Goal: Navigation & Orientation: Go to known website

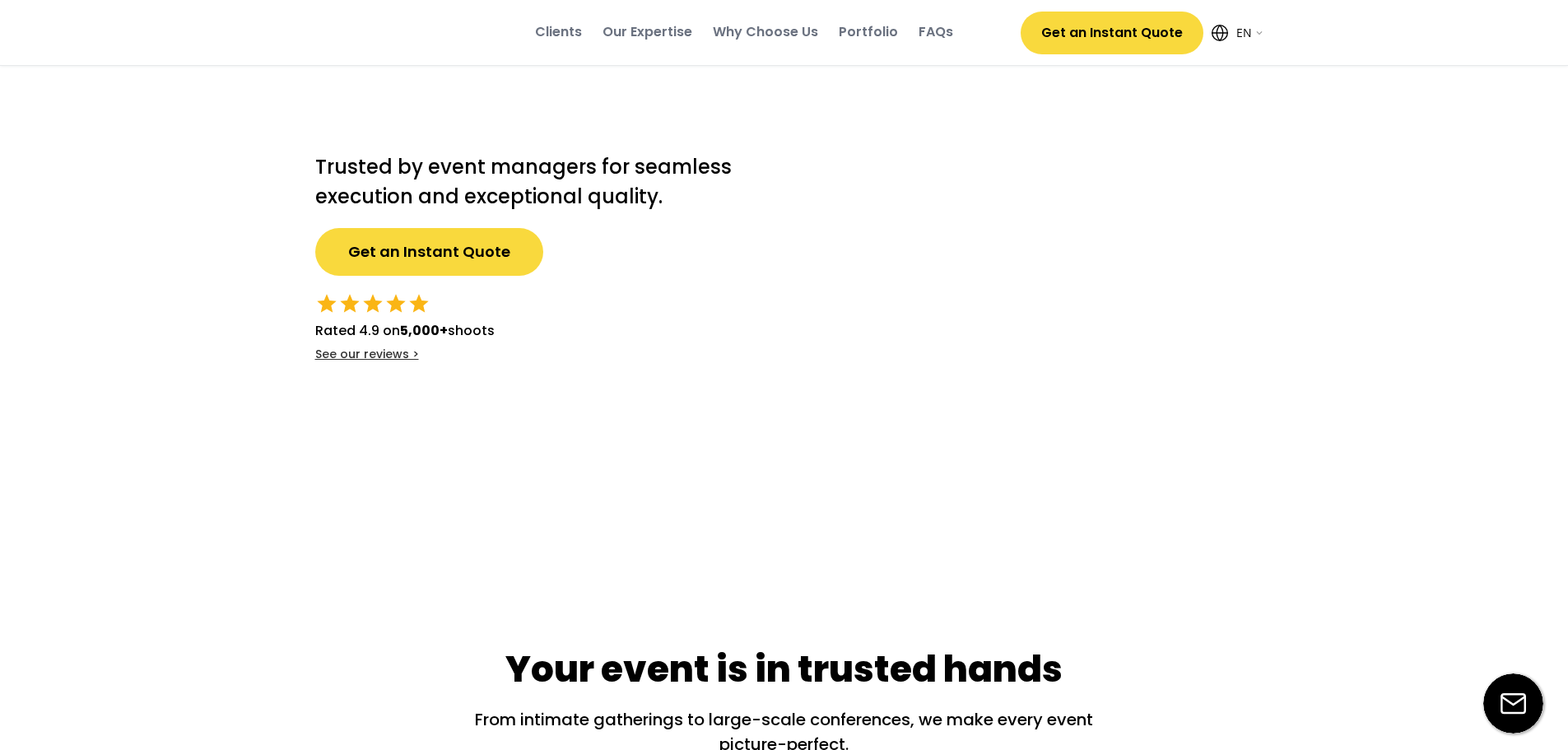
select select ""en""
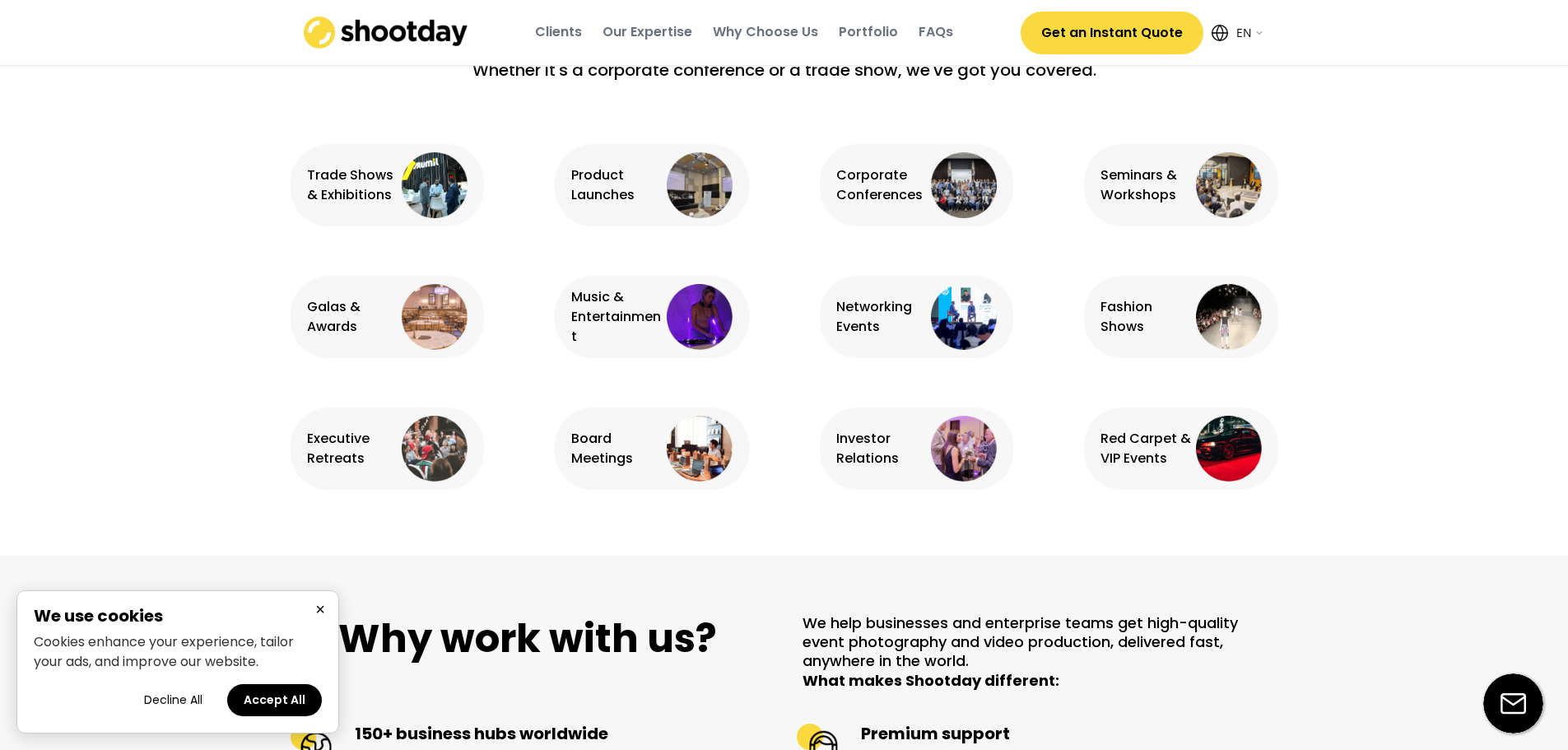
scroll to position [1153, 0]
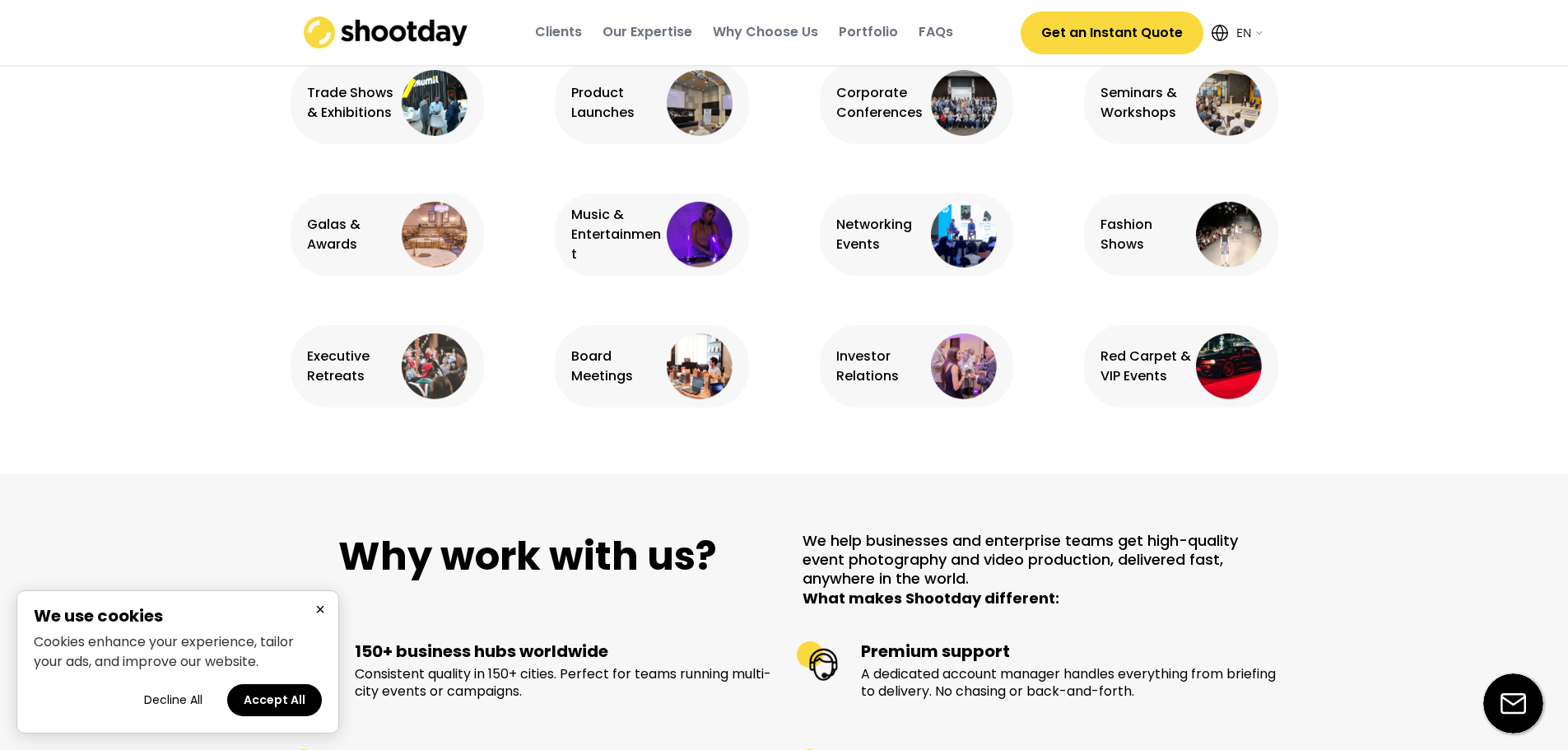
click at [164, 701] on button "Decline All" at bounding box center [173, 700] width 91 height 32
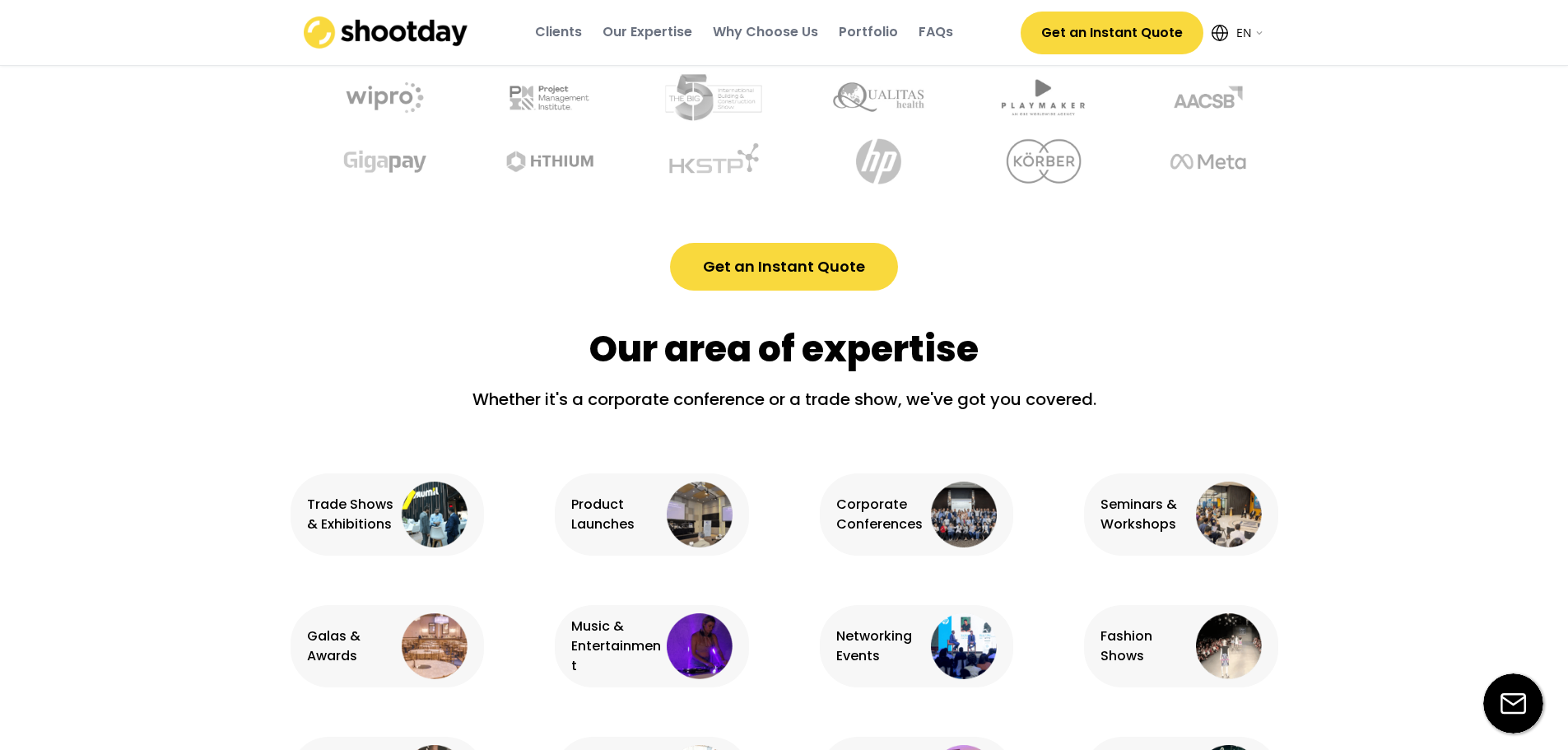
scroll to position [824, 0]
